Goal: Use online tool/utility: Utilize a website feature to perform a specific function

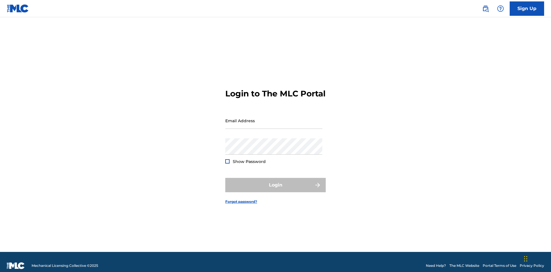
scroll to position [7, 0]
click at [274, 118] on input "Email Address" at bounding box center [273, 121] width 97 height 16
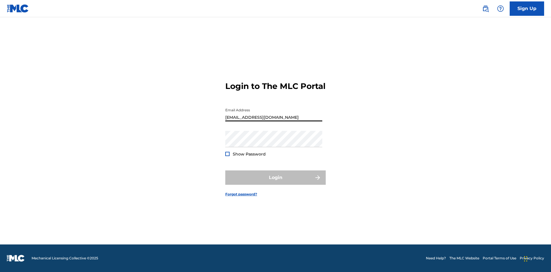
type input "[EMAIL_ADDRESS][DOMAIN_NAME]"
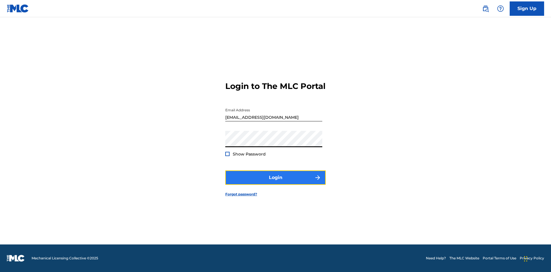
click at [276, 183] on button "Login" at bounding box center [275, 178] width 101 height 14
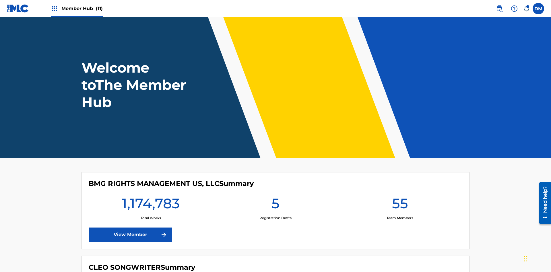
click at [82, 8] on span "Member Hub (11)" at bounding box center [81, 8] width 41 height 7
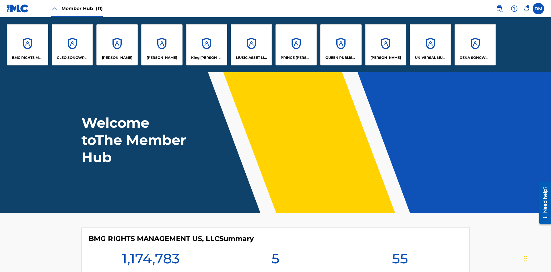
scroll to position [21, 0]
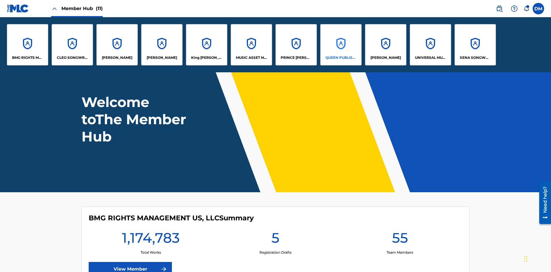
click at [341, 58] on p "QUEEN PUBLISHA" at bounding box center [341, 57] width 31 height 5
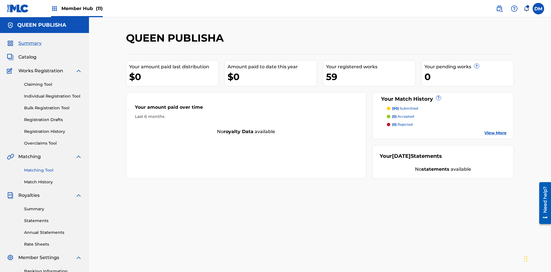
click at [53, 167] on link "Matching Tool" at bounding box center [53, 170] width 58 height 6
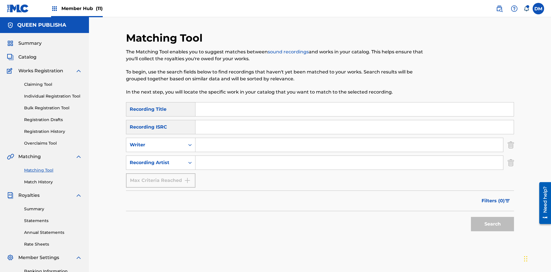
click at [355, 103] on input "Search Form" at bounding box center [355, 110] width 318 height 14
click at [493, 217] on button "Search" at bounding box center [492, 224] width 43 height 14
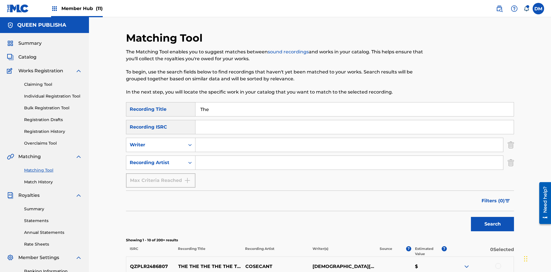
click at [498, 263] on div at bounding box center [499, 266] width 6 height 6
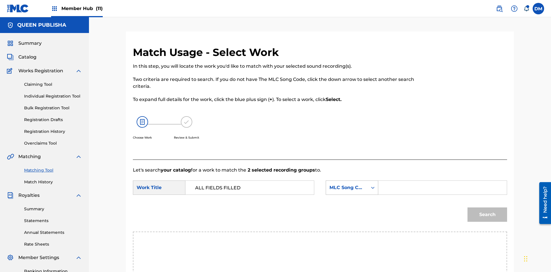
type input "ALL FIELDS FILLED"
click at [352, 184] on div "MLC Song Code" at bounding box center [347, 187] width 35 height 7
click at [352, 209] on div "ISWC" at bounding box center [352, 216] width 52 height 14
click at [488, 208] on button "Search" at bounding box center [488, 215] width 40 height 14
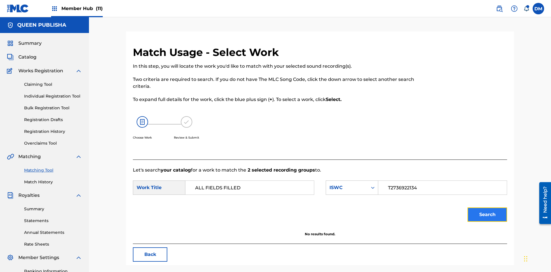
scroll to position [84, 0]
